Goal: Task Accomplishment & Management: Manage account settings

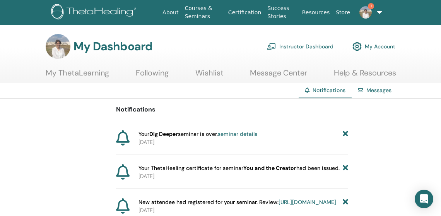
click at [245, 135] on link "seminar details" at bounding box center [237, 133] width 39 height 7
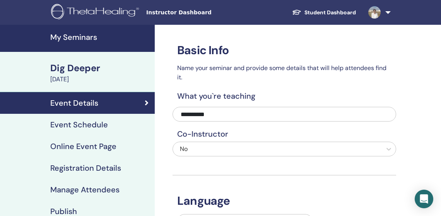
click at [105, 189] on h4 "Manage Attendees" at bounding box center [84, 189] width 69 height 9
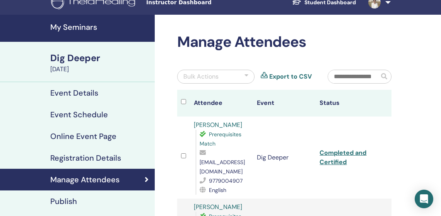
scroll to position [10, 0]
